Goal: Information Seeking & Learning: Learn about a topic

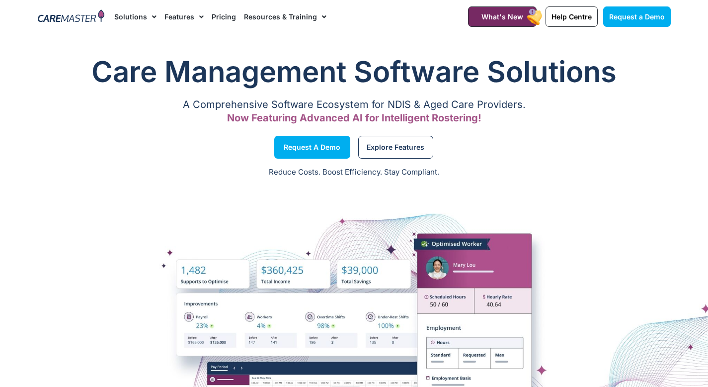
click at [406, 29] on nav "Solutions AI Roster Optimiser NDIS Software for Small Providers End-to-End NDIS…" at bounding box center [278, 16] width 329 height 33
